Goal: Find contact information: Find contact information

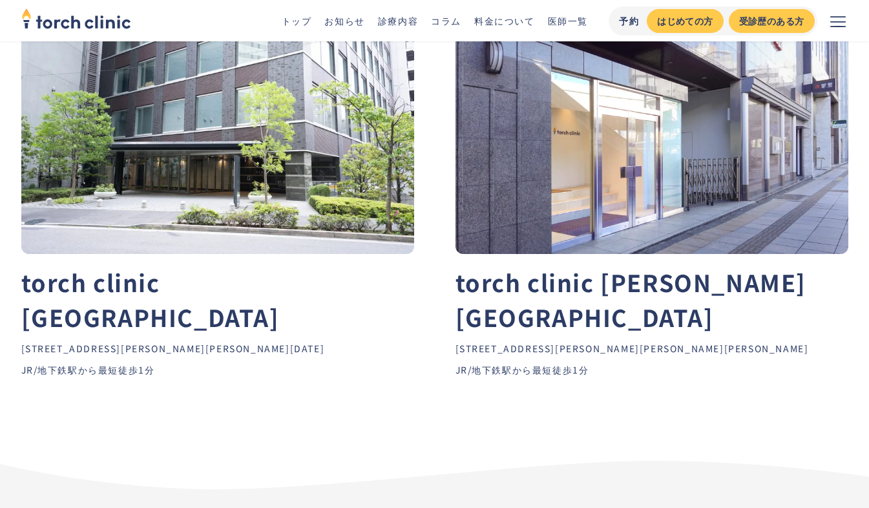
scroll to position [5812, 0]
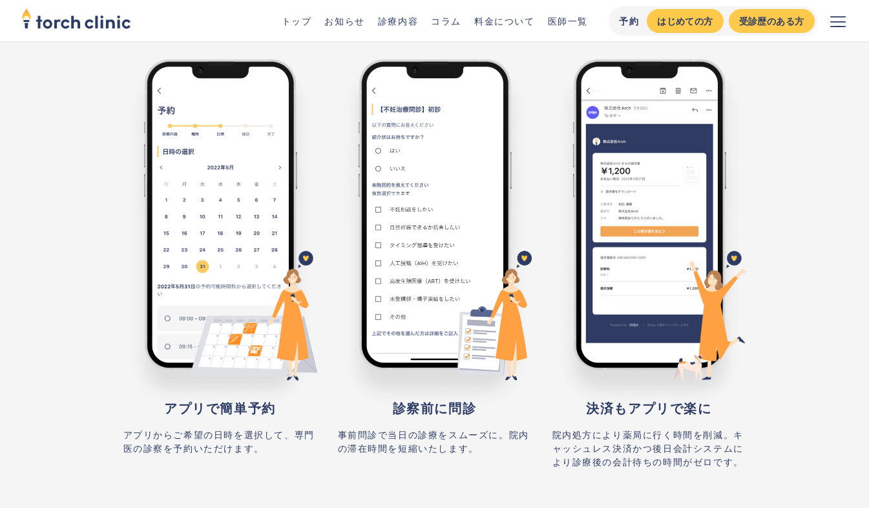
scroll to position [5575, 0]
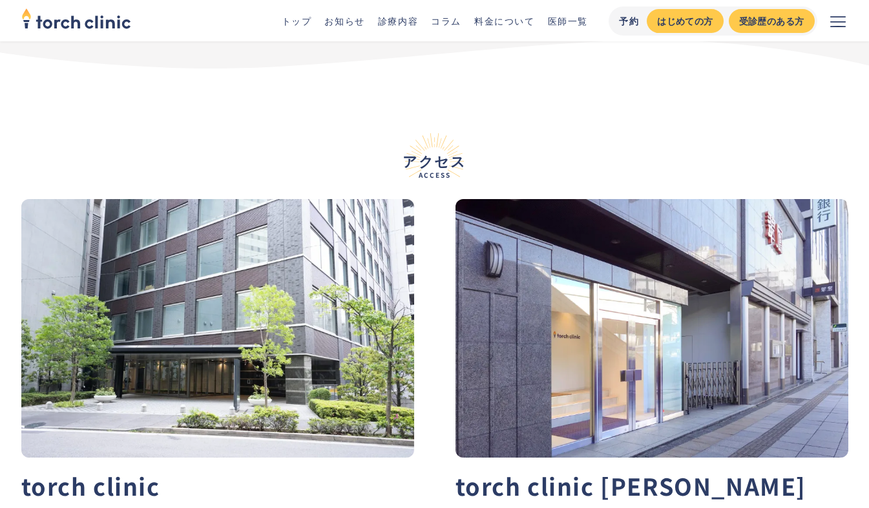
drag, startPoint x: 204, startPoint y: 454, endPoint x: 32, endPoint y: 426, distance: 173.6
click at [32, 426] on div "torch clinic [GEOGRAPHIC_DATA] [STREET_ADDRESS][PERSON_NAME][PERSON_NAME][DATE]…" at bounding box center [434, 411] width 827 height 425
copy ul "150-0013 [PERSON_NAME][STREET_ADDRESS][PERSON_NAME][DATE] JR/[GEOGRAPHIC_DATA]か…"
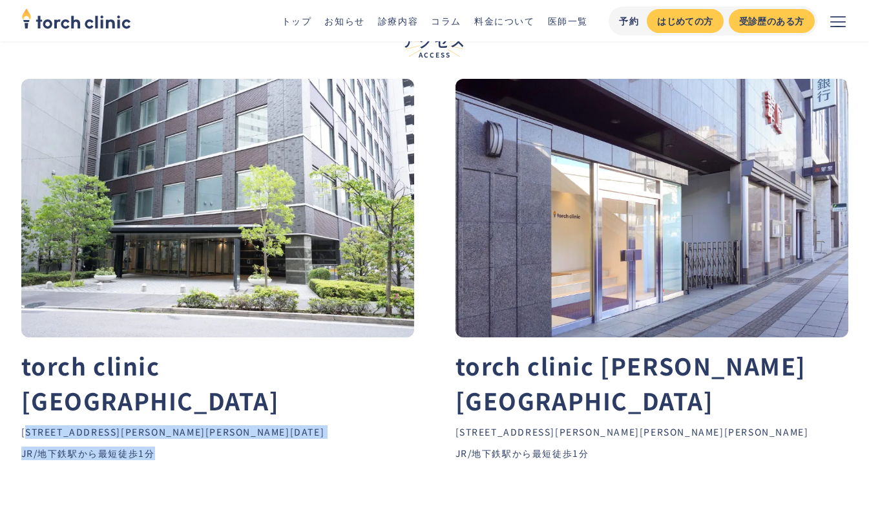
scroll to position [5800, 0]
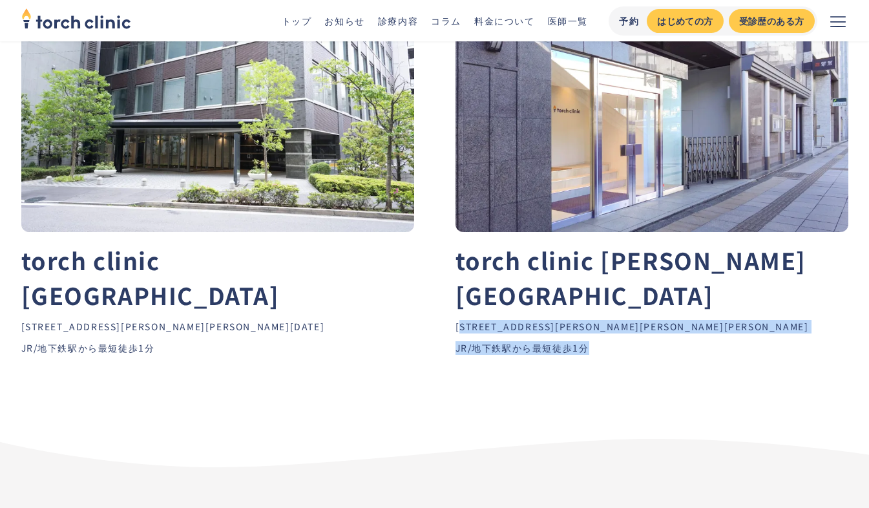
drag, startPoint x: 707, startPoint y: 322, endPoint x: 463, endPoint y: 293, distance: 246.6
click at [463, 293] on div "torch clinic [GEOGRAPHIC_DATA] [STREET_ADDRESS][PERSON_NAME][PERSON_NAME][DATE]…" at bounding box center [434, 186] width 827 height 425
copy ul "110-0015 [PERSON_NAME][STREET_ADDRESS][PERSON_NAME][PERSON_NAME] JR/[GEOGRAPHIC…"
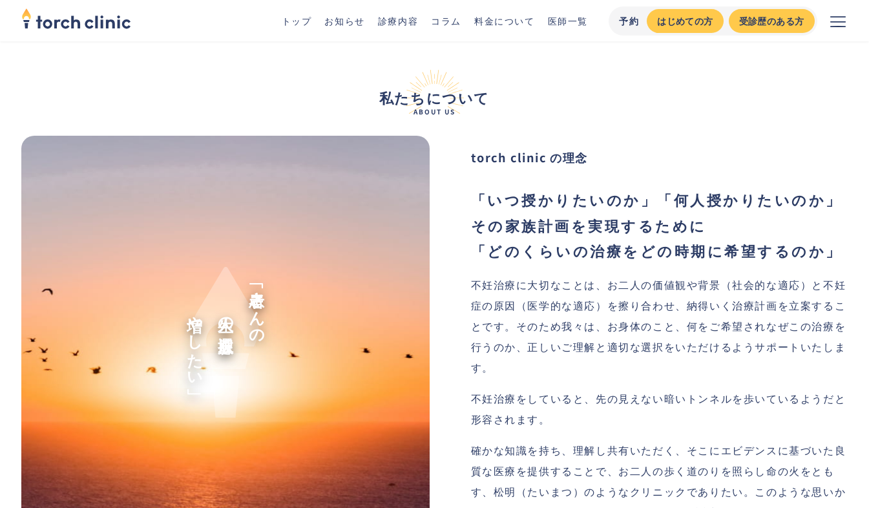
scroll to position [790, 0]
